Goal: Transaction & Acquisition: Purchase product/service

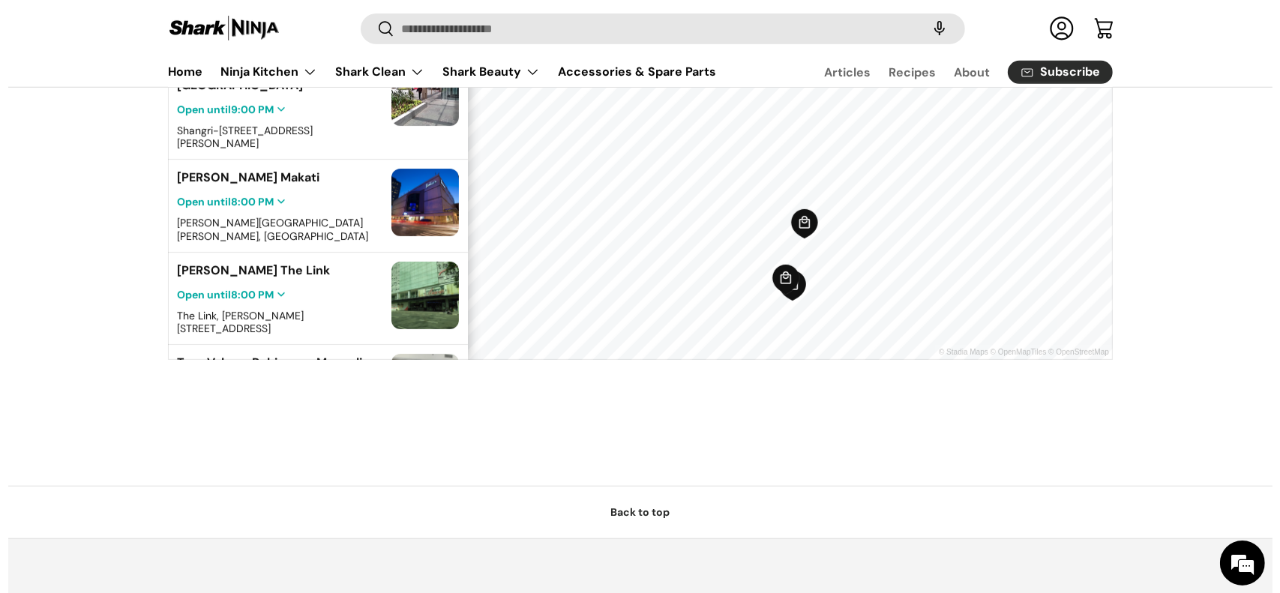
scroll to position [664, 0]
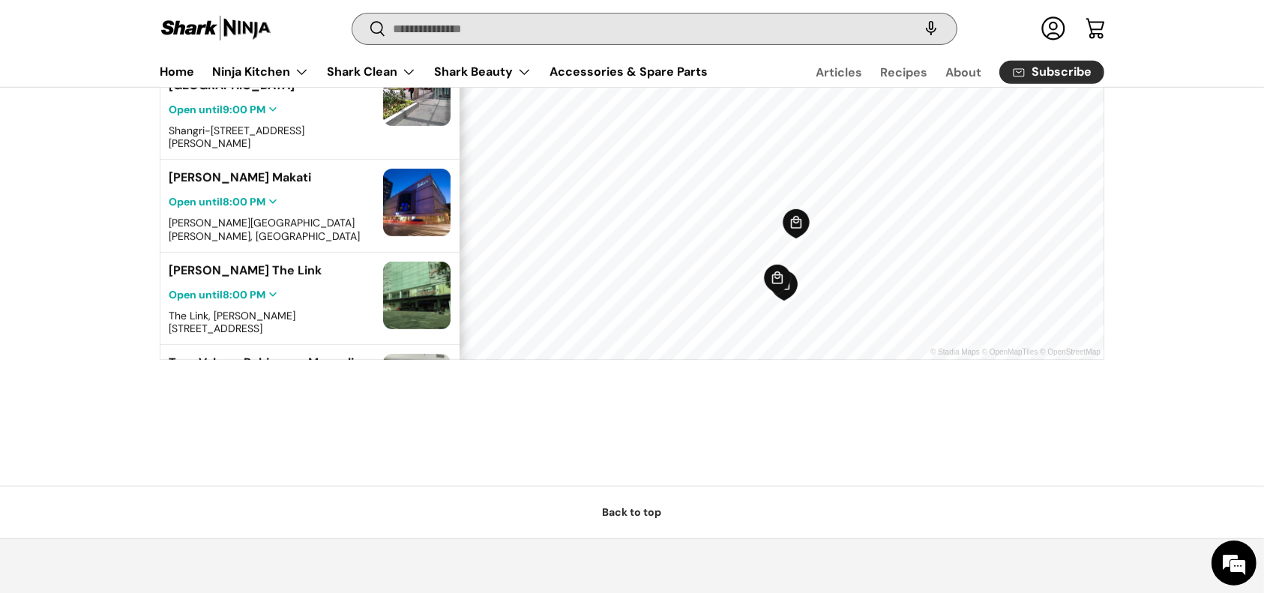
click at [414, 13] on input "Search" at bounding box center [654, 28] width 604 height 31
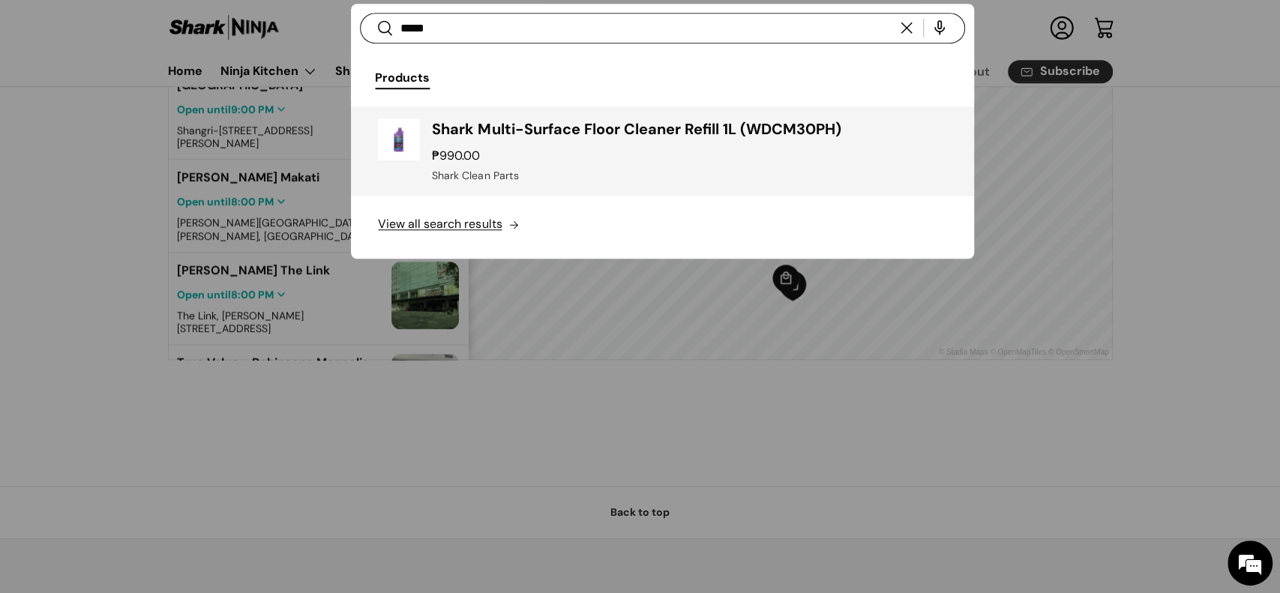
type input "*****"
click at [568, 126] on h3 "Shark Multi-Surface Floor Cleaner Refill 1L (WDCM30PH)" at bounding box center [689, 128] width 514 height 21
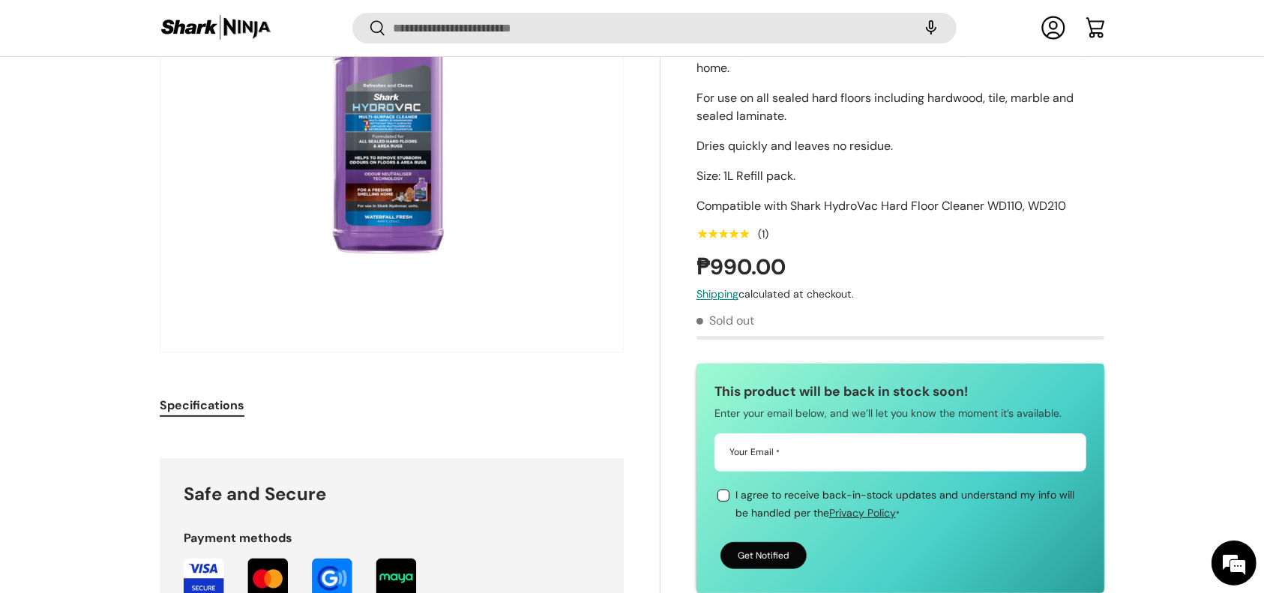
scroll to position [296, 0]
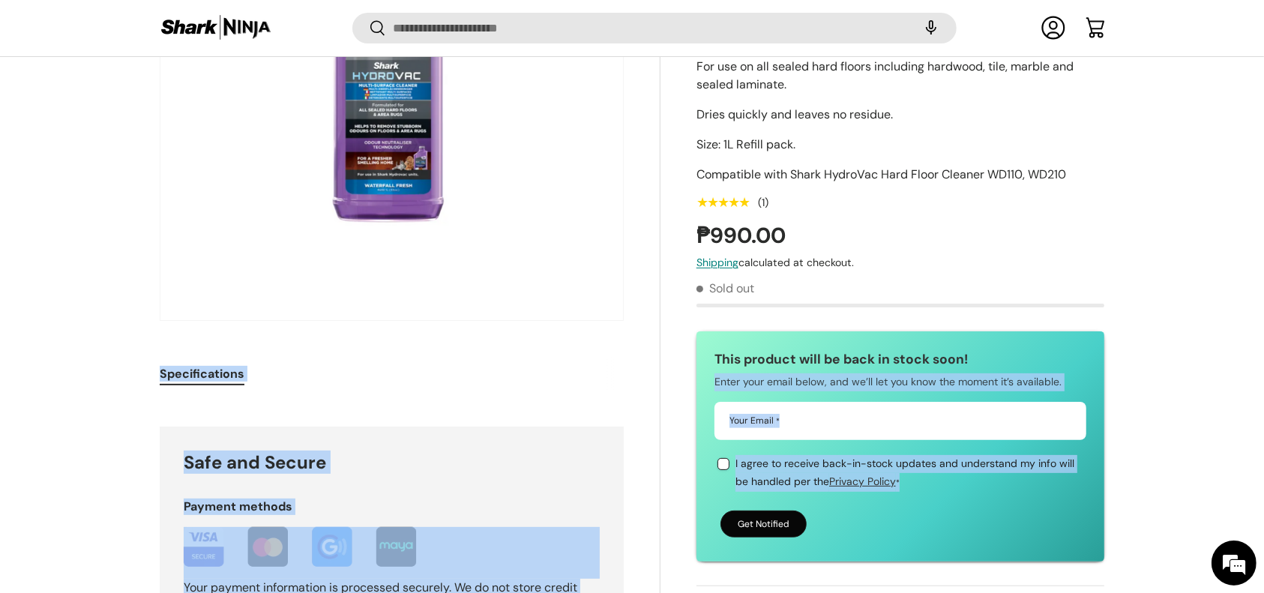
drag, startPoint x: 752, startPoint y: 376, endPoint x: 1073, endPoint y: 379, distance: 321.0
click at [1010, 376] on p "Enter your email below, and we’ll let you know the moment it’s available." at bounding box center [901, 382] width 372 height 18
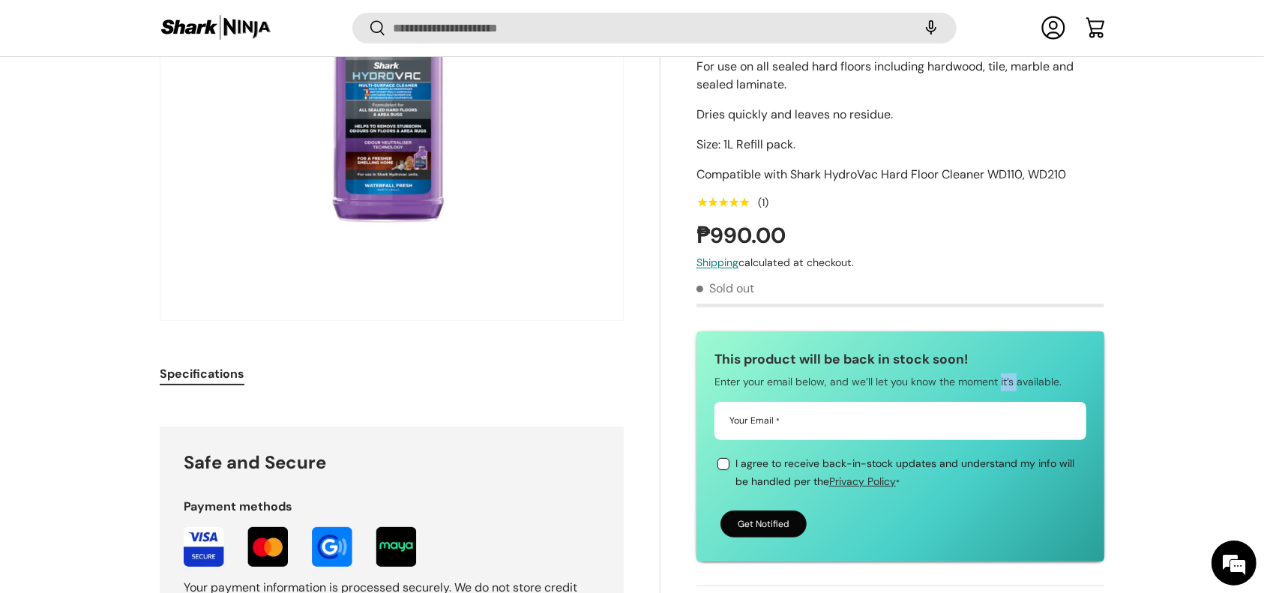
click at [1010, 376] on p "Enter your email below, and we’ll let you know the moment it’s available." at bounding box center [901, 382] width 372 height 18
click at [1009, 376] on p "Enter your email below, and we’ll let you know the moment it’s available." at bounding box center [901, 382] width 372 height 18
